Goal: Find specific page/section: Find specific page/section

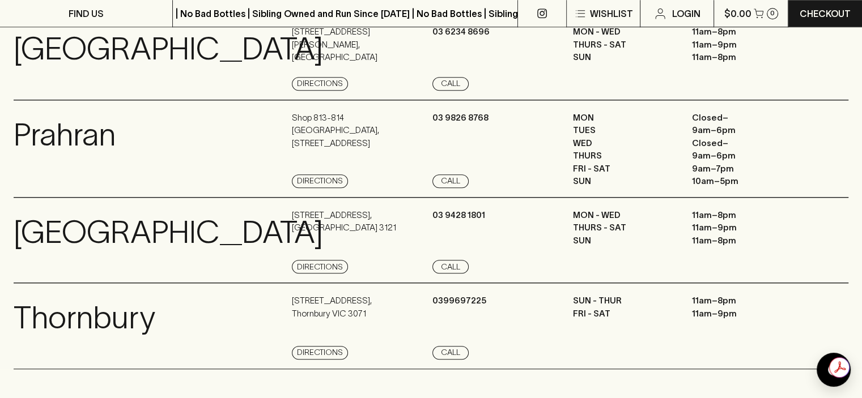
scroll to position [1020, 0]
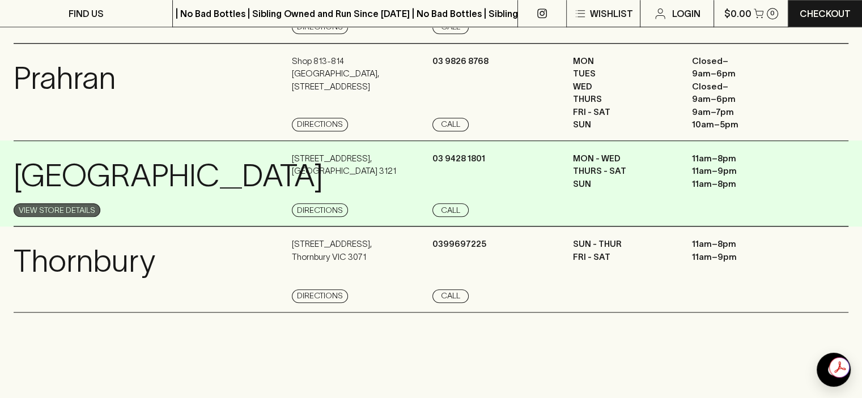
click at [53, 217] on link "View Store Details" at bounding box center [57, 210] width 87 height 14
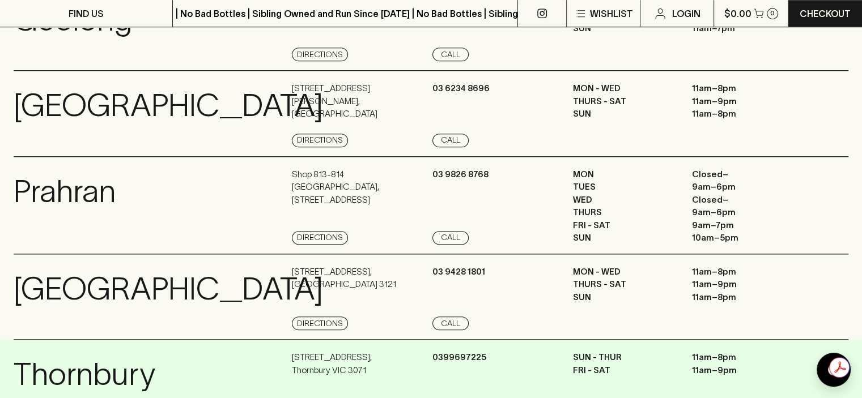
scroll to position [850, 0]
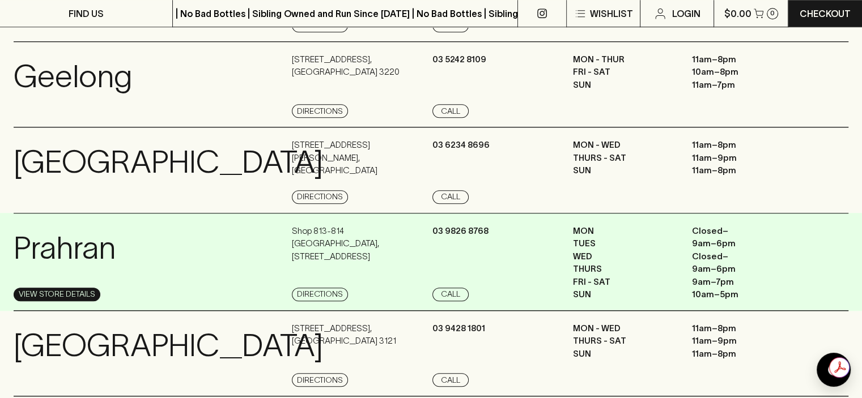
click at [73, 302] on link "View Store Details" at bounding box center [57, 295] width 87 height 14
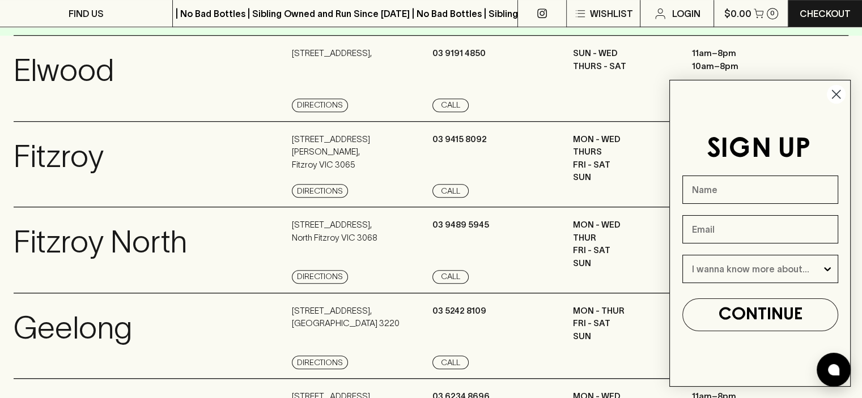
scroll to position [567, 0]
